Goal: Navigation & Orientation: Find specific page/section

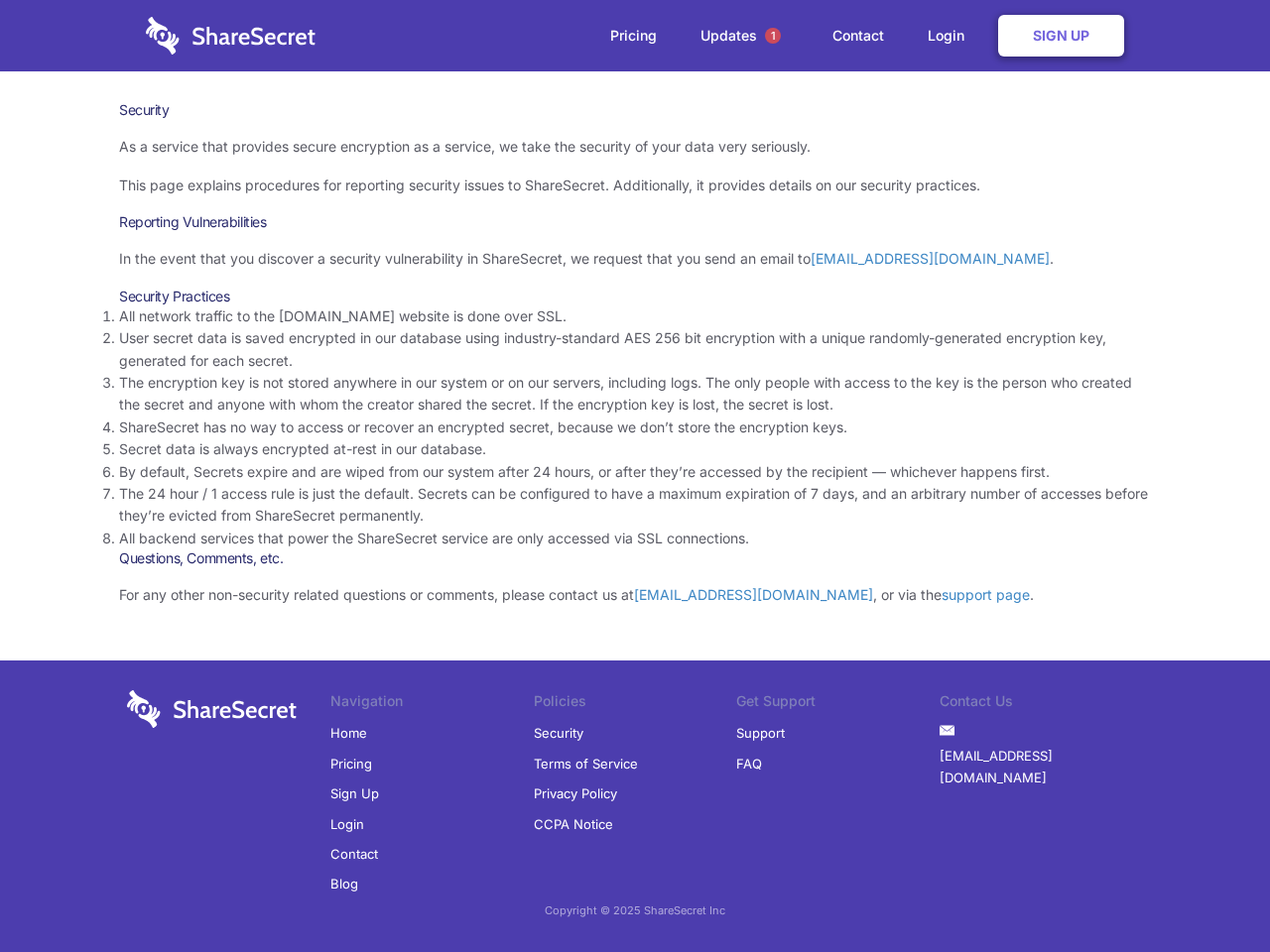
click at [635, 476] on li "By default, Secrets expire and are wiped from our system after 24 hours, or aft…" at bounding box center [635, 473] width 1032 height 22
click at [773, 36] on span "1" at bounding box center [773, 36] width 16 height 16
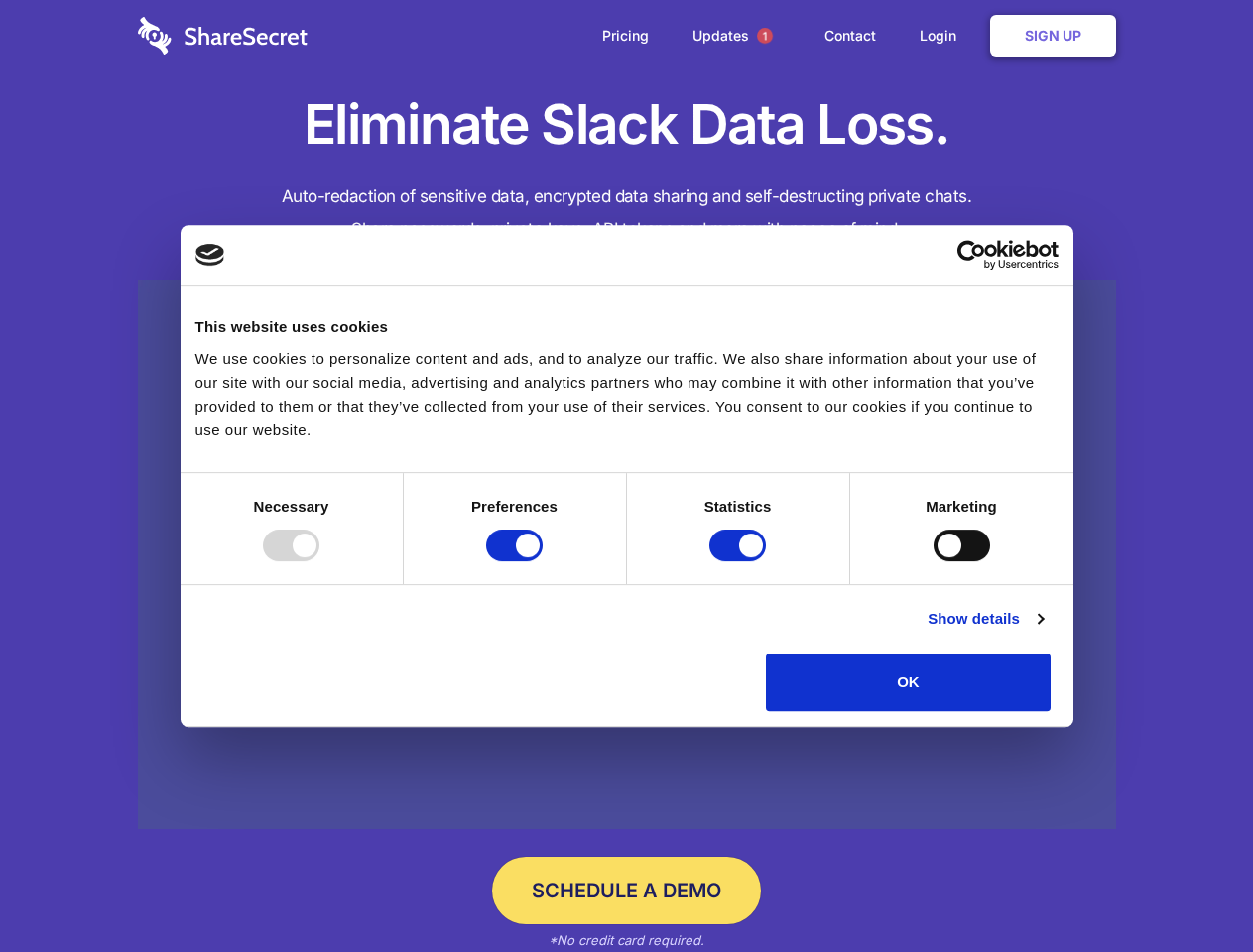
click at [319, 561] on div at bounding box center [291, 545] width 57 height 32
click at [542, 561] on input "Preferences" at bounding box center [514, 545] width 57 height 32
checkbox input "false"
click at [740, 561] on input "Statistics" at bounding box center [737, 545] width 57 height 32
checkbox input "false"
